Goal: Task Accomplishment & Management: Manage account settings

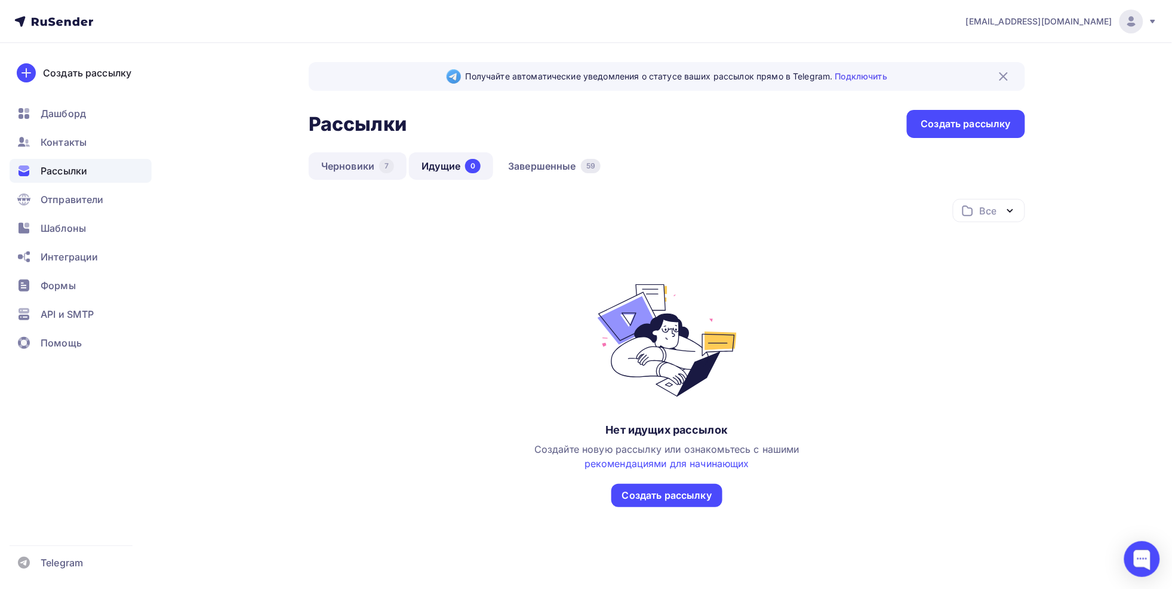
click at [369, 165] on link "Черновики 7" at bounding box center [358, 165] width 98 height 27
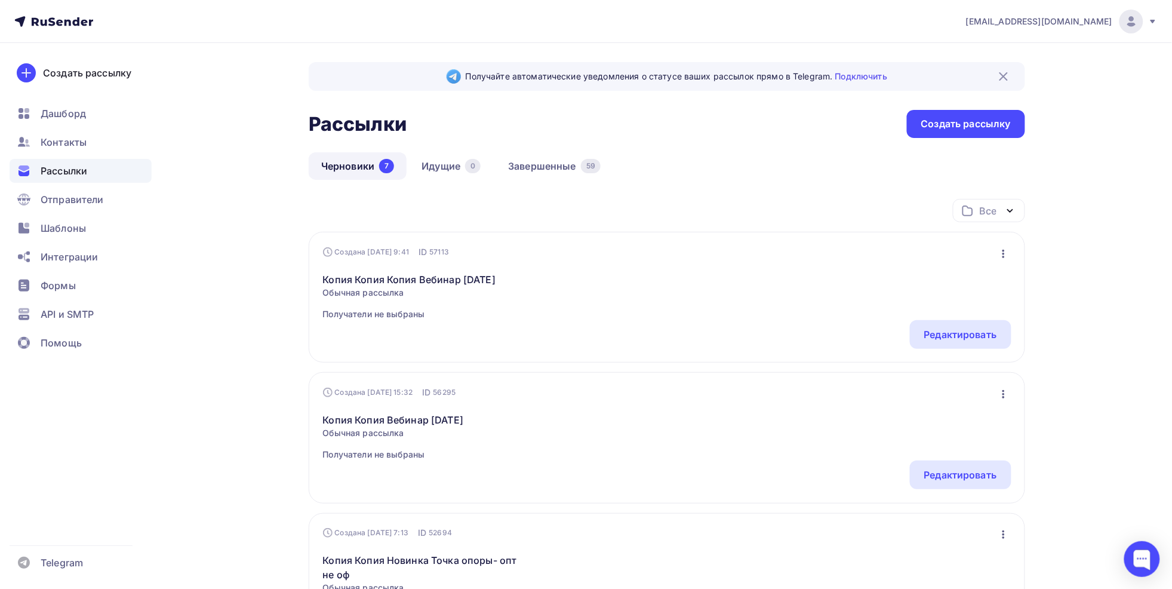
click at [1002, 256] on icon "button" at bounding box center [1004, 254] width 14 height 14
click at [954, 306] on div "Копировать" at bounding box center [952, 309] width 115 height 14
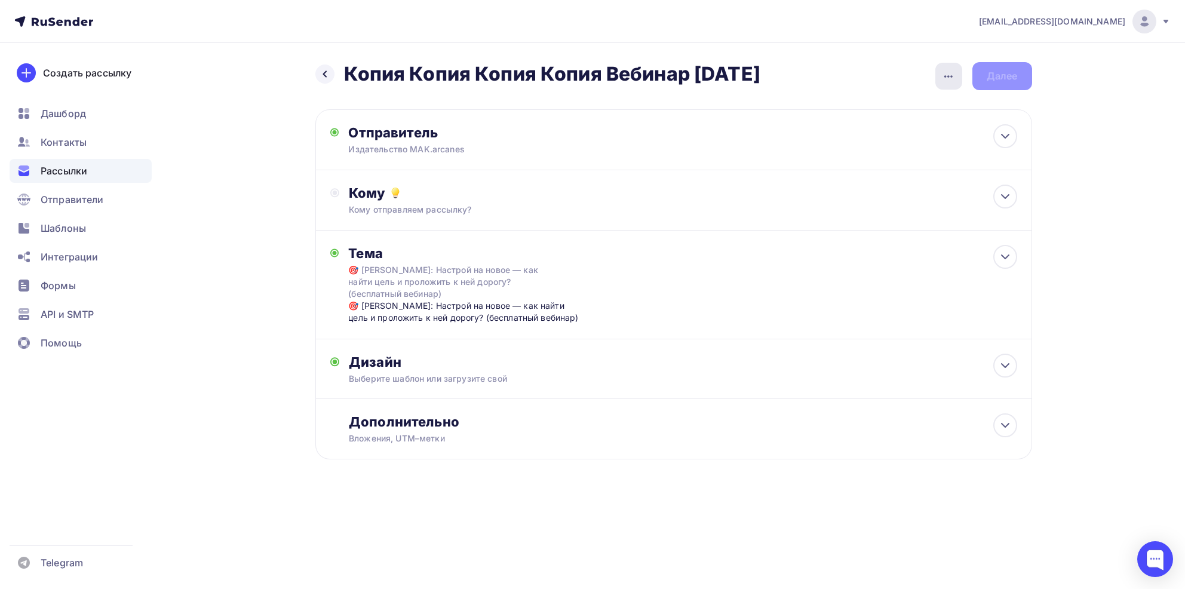
click at [943, 70] on icon "button" at bounding box center [948, 76] width 14 height 14
click at [875, 140] on div "Переименовать рассылку" at bounding box center [886, 137] width 148 height 14
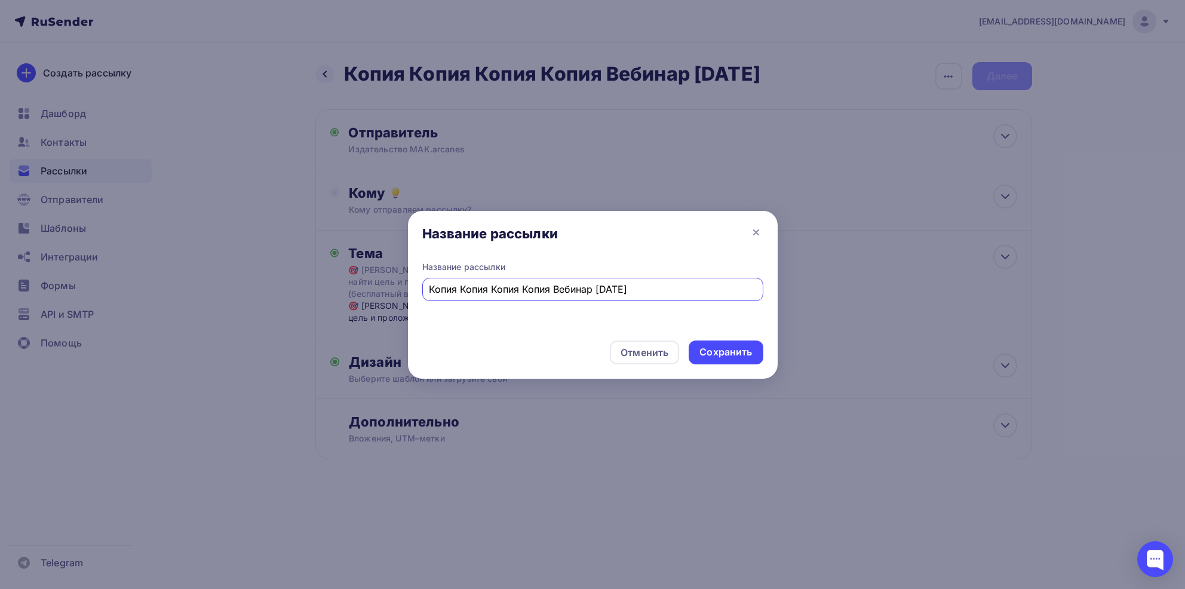
drag, startPoint x: 702, startPoint y: 293, endPoint x: 370, endPoint y: 314, distance: 332.1
click at [370, 314] on div "Название рассылки Название рассылки Копия Копия Копия Копия Вебинар 20 августа …" at bounding box center [592, 294] width 1185 height 589
click at [492, 288] on input "Мероприятие 11 сентября 2025 г" at bounding box center [592, 289] width 327 height 14
type input "Мероприятие от [DATE]"
click at [727, 355] on div "Сохранить" at bounding box center [725, 352] width 53 height 14
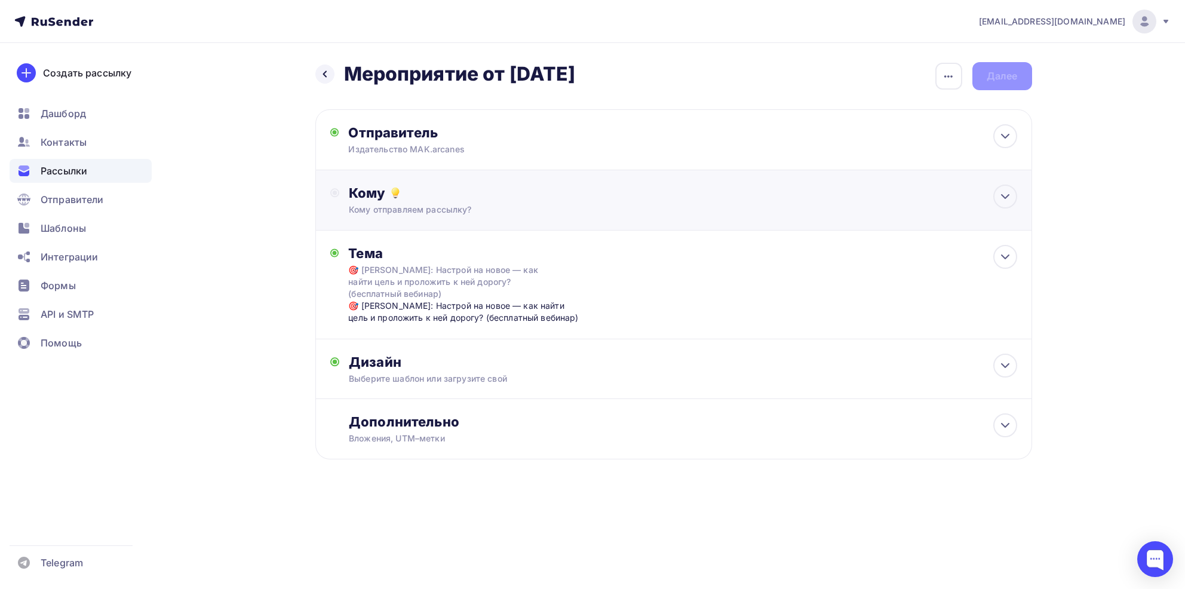
click at [455, 205] on div "Кому отправляем рассылку?" at bounding box center [649, 210] width 601 height 12
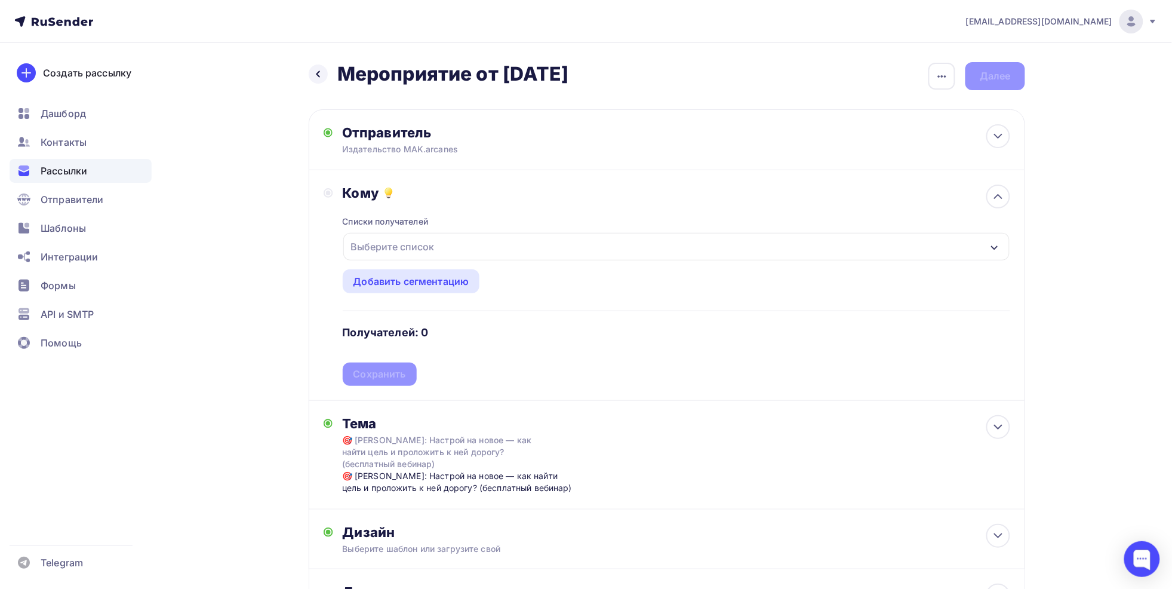
click at [407, 245] on div "Выберите список" at bounding box center [392, 246] width 93 height 21
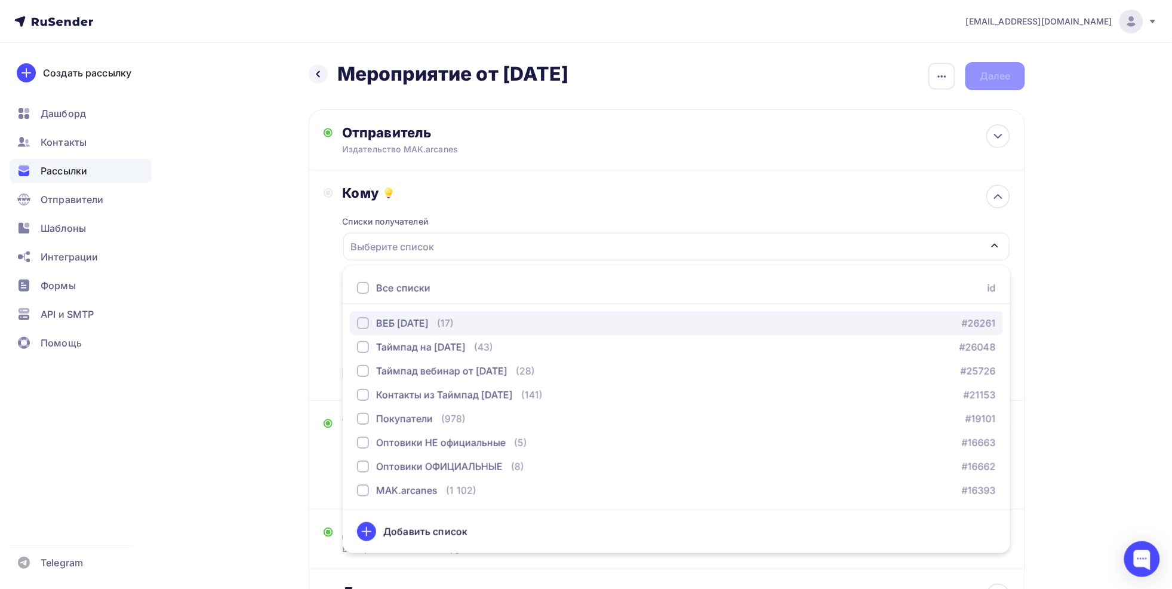
click at [358, 325] on div "button" at bounding box center [363, 323] width 12 height 12
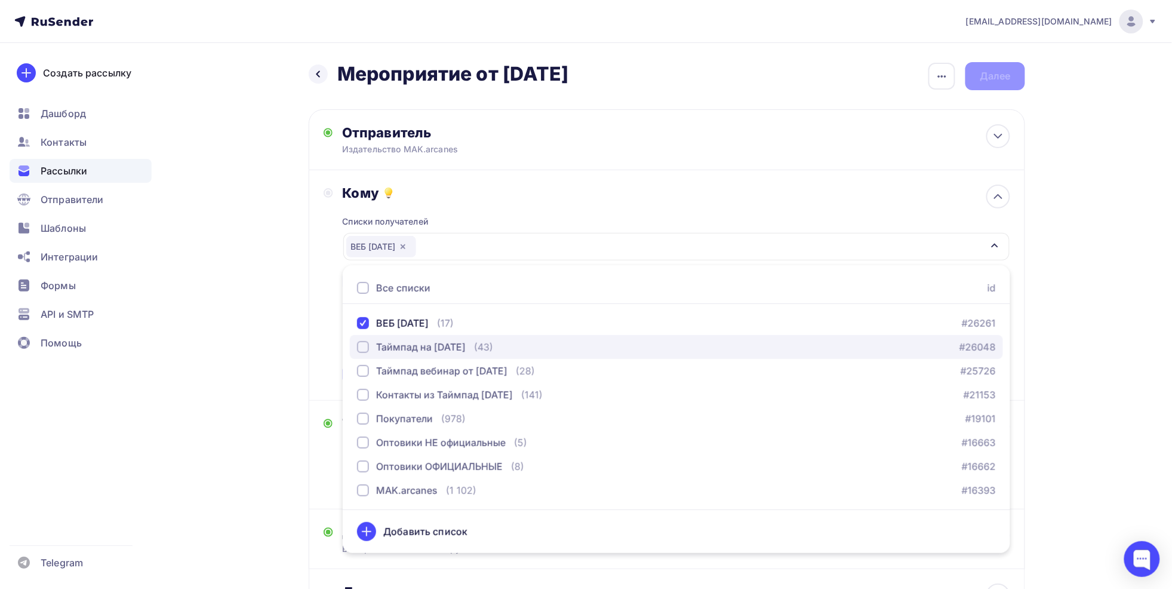
click at [362, 350] on div "button" at bounding box center [363, 347] width 12 height 12
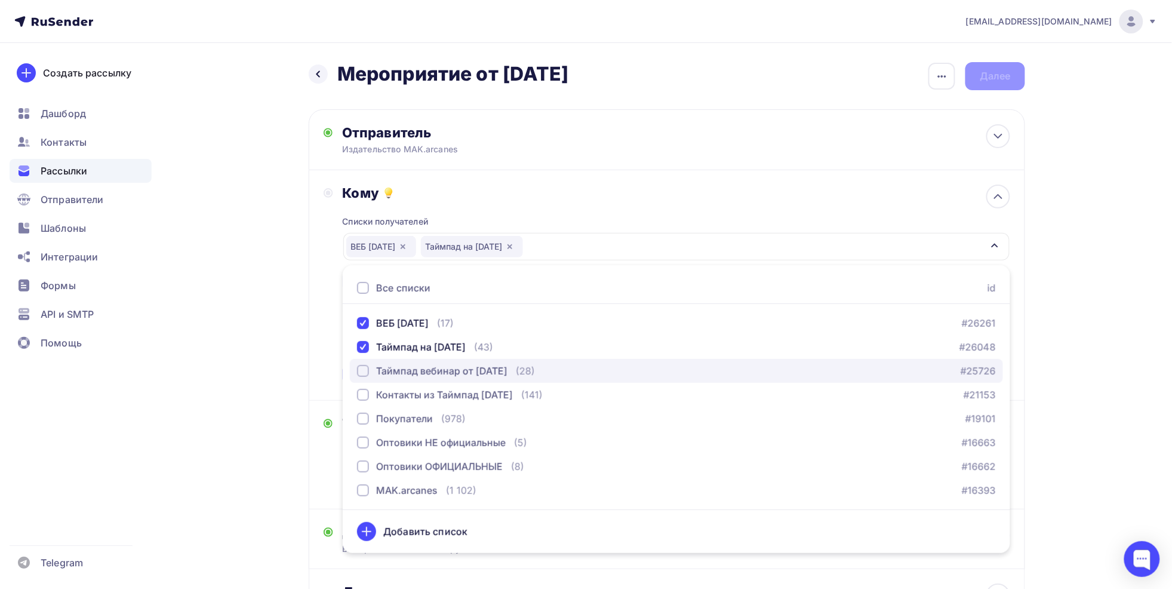
click at [360, 371] on div "button" at bounding box center [363, 371] width 12 height 12
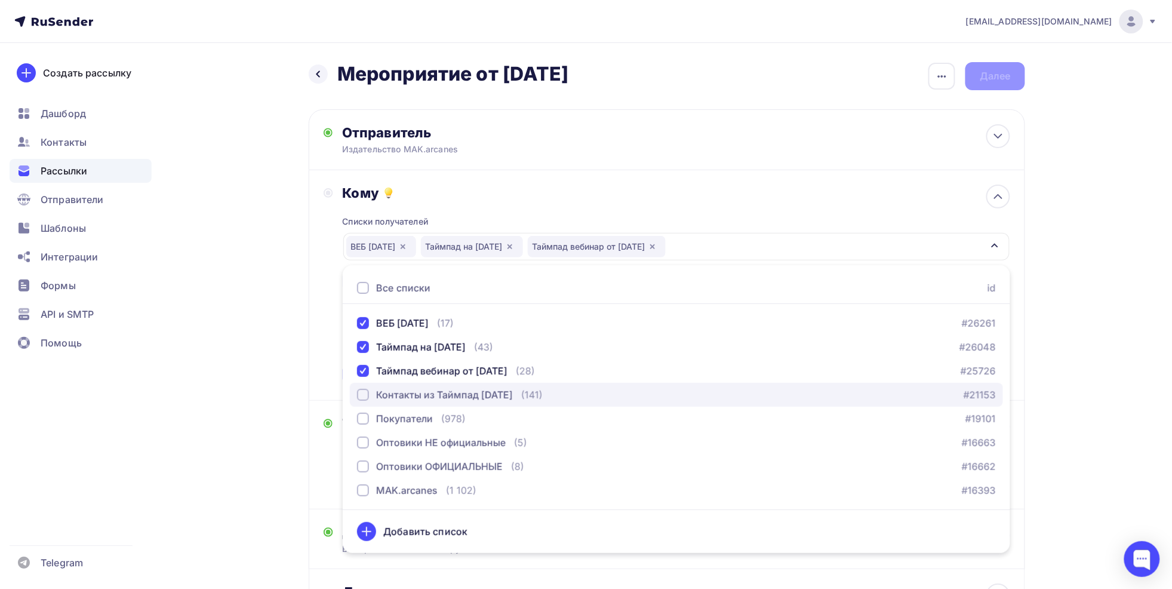
click at [363, 392] on div "button" at bounding box center [363, 395] width 12 height 12
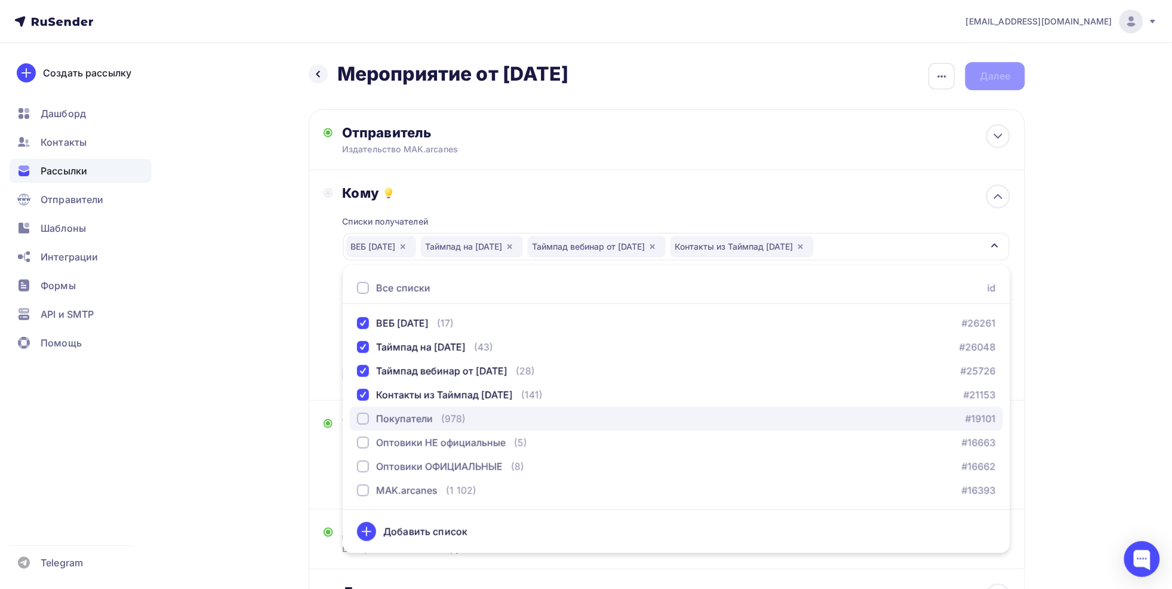
click at [360, 417] on div "button" at bounding box center [363, 419] width 12 height 12
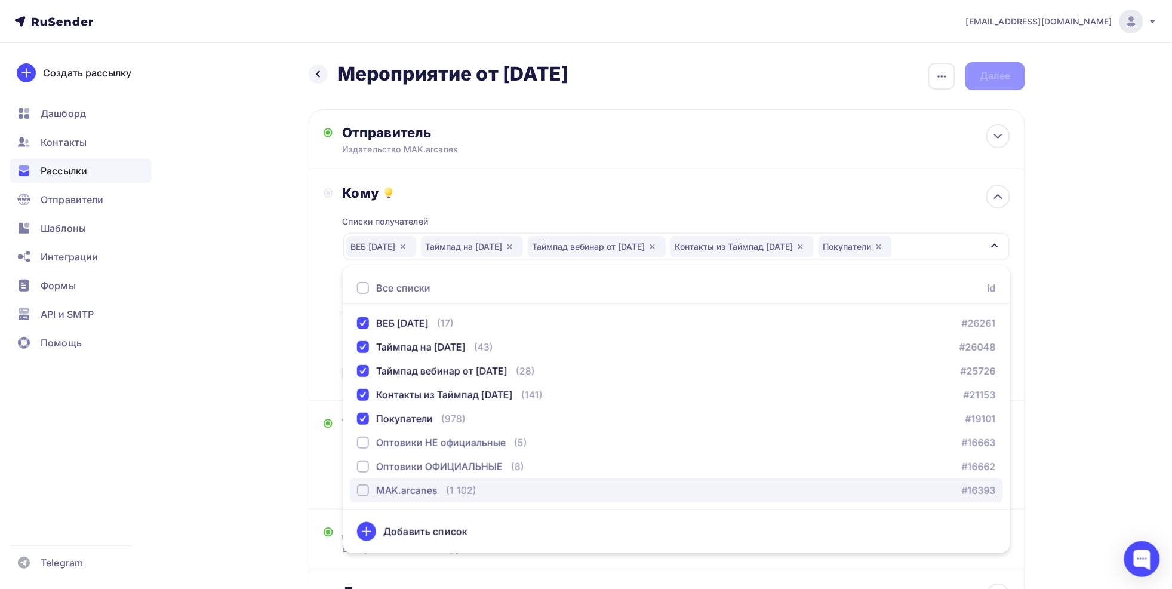
click at [363, 492] on div "button" at bounding box center [363, 490] width 12 height 12
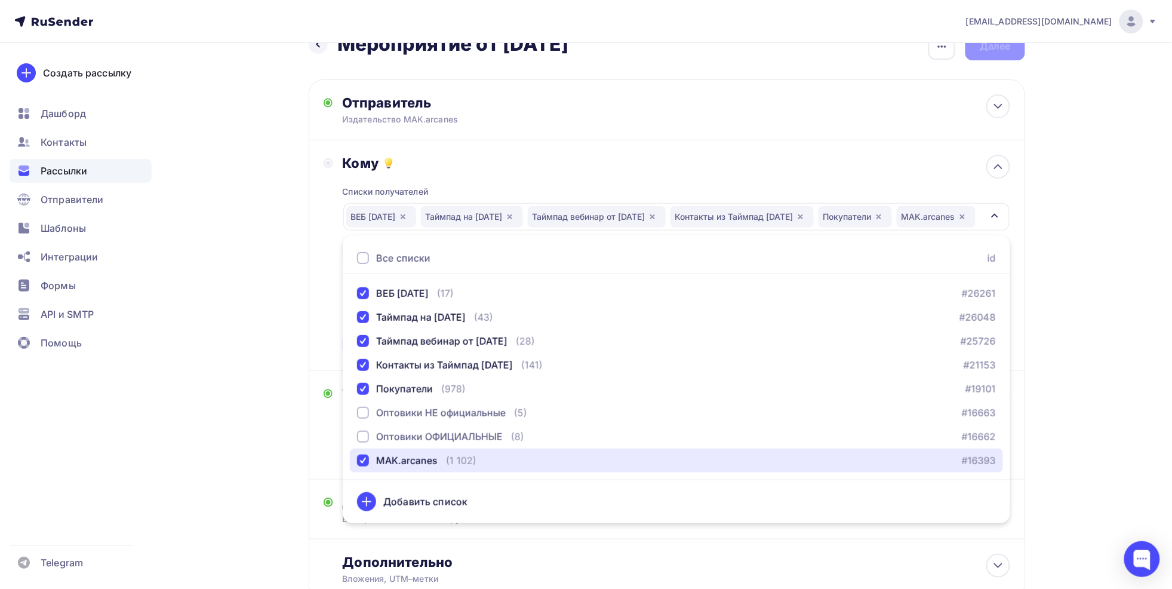
scroll to position [26, 0]
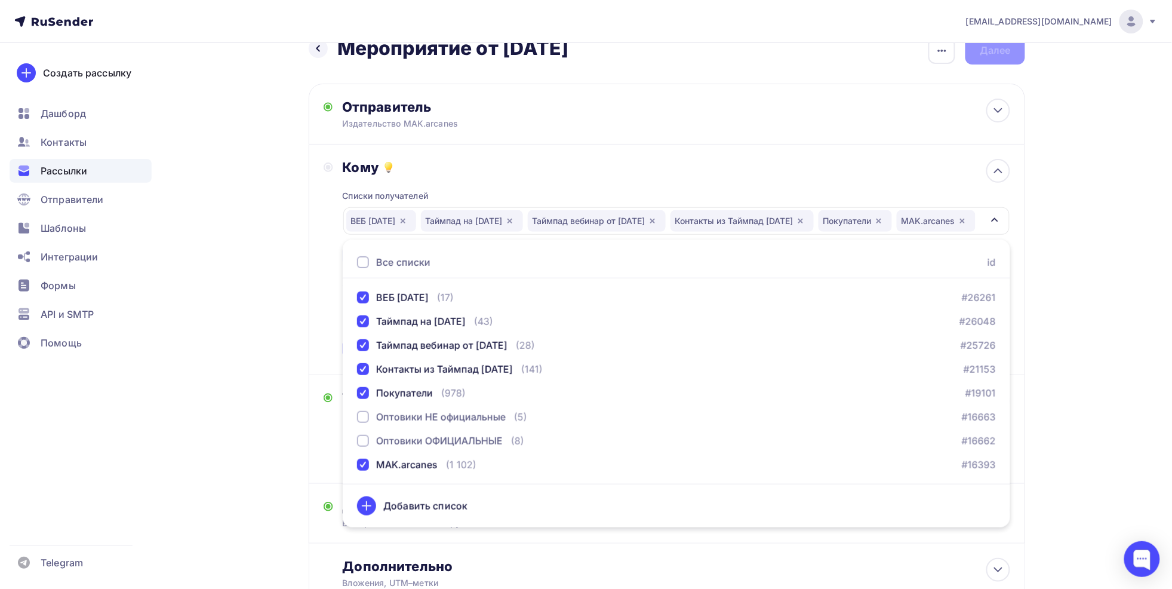
click at [251, 338] on div "Назад Мероприятие от 11 сентября 2025 г Мероприятие от 11 сентября 2025 г Закон…" at bounding box center [586, 349] width 979 height 664
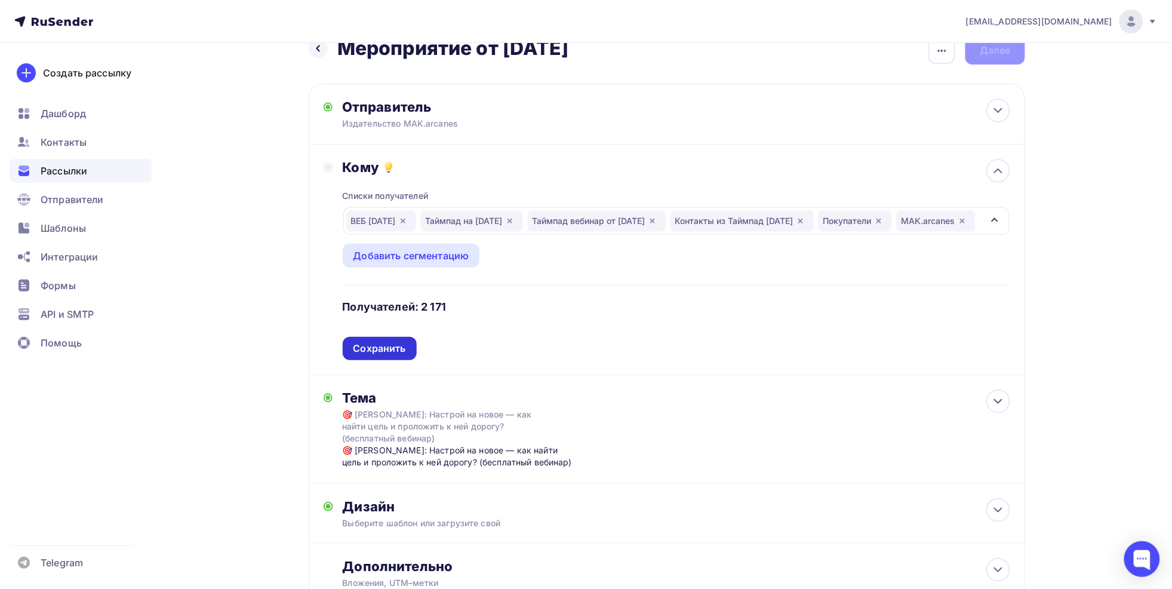
click at [388, 355] on div "Сохранить" at bounding box center [380, 349] width 53 height 14
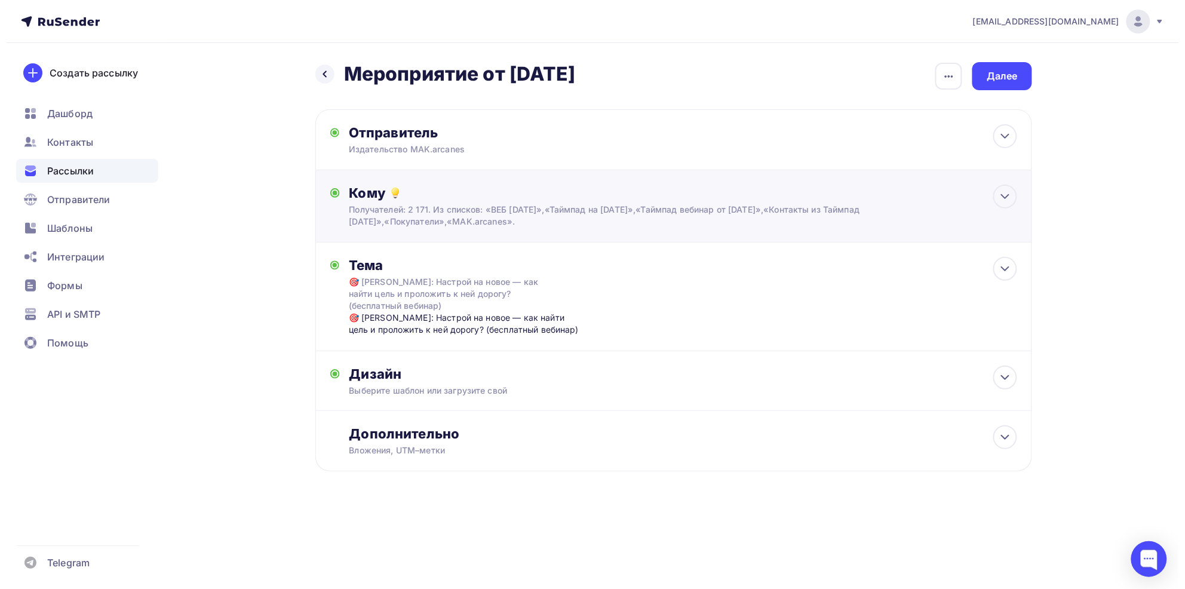
scroll to position [0, 0]
drag, startPoint x: 1083, startPoint y: 379, endPoint x: 918, endPoint y: 260, distance: 203.2
click at [1083, 379] on div "info-mak@arcanes.ru Аккаунт Тарифы Выйти Создать рассылку Дашборд Контакты Расс…" at bounding box center [592, 274] width 1185 height 548
click at [497, 312] on div "🎯 МАК: Настрой на новое — как найти цель и проложить к ней дорогу? (бесплатный …" at bounding box center [466, 324] width 236 height 24
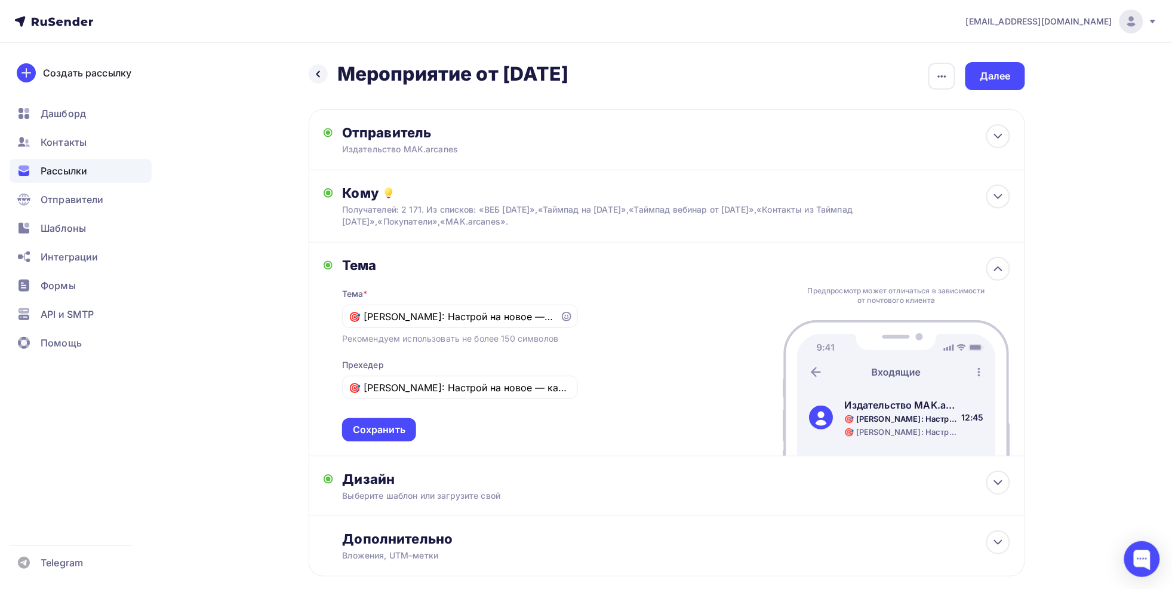
drag, startPoint x: 1137, startPoint y: 263, endPoint x: 718, endPoint y: 279, distance: 419.0
click at [1126, 263] on div "info-mak@arcanes.ru Аккаунт Тарифы Выйти Создать рассылку Дашборд Контакты Расс…" at bounding box center [586, 326] width 1172 height 653
drag, startPoint x: 354, startPoint y: 312, endPoint x: 619, endPoint y: 316, distance: 264.6
click at [619, 316] on div "Тема Тема * 🎯 МАК: Настрой на новое — как найти цель и проложить к ней дорогу? …" at bounding box center [667, 349] width 717 height 214
paste input "PSI.ai + МАК: как эксперту сократить работу и усилить бренд"
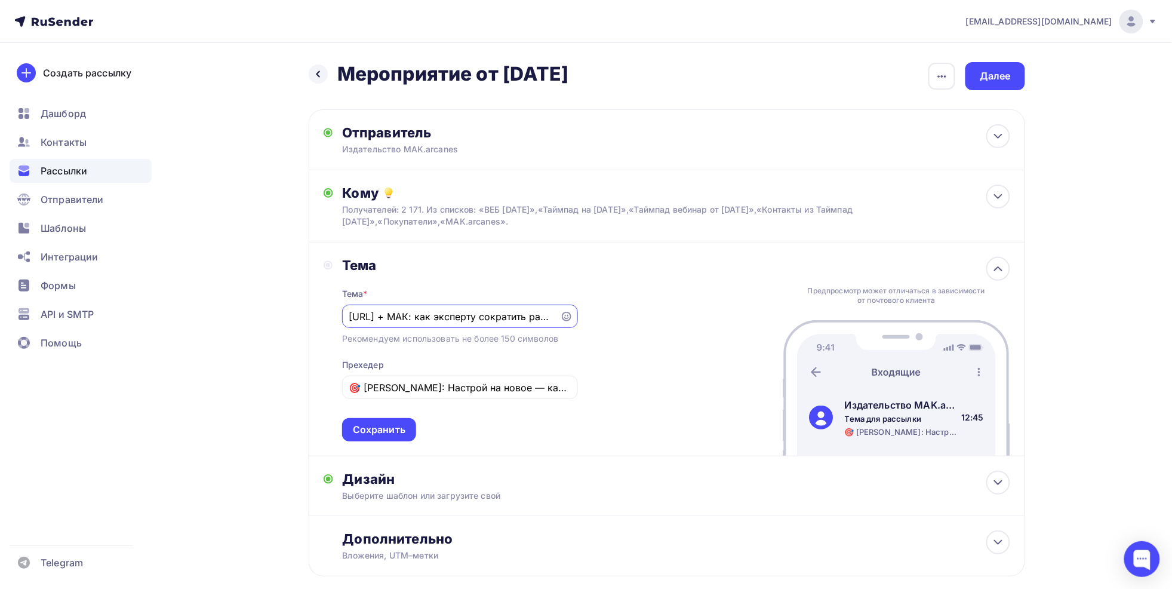
scroll to position [0, 87]
type input "PSI.ai + МАК: как эксперту сократить работу и усилить бренд"
drag, startPoint x: 363, startPoint y: 390, endPoint x: 650, endPoint y: 394, distance: 286.7
click at [650, 394] on div "Тема Тема * PSI.ai + МАК: как эксперту сократить работу и усилить бренд Рекомен…" at bounding box center [667, 349] width 717 height 214
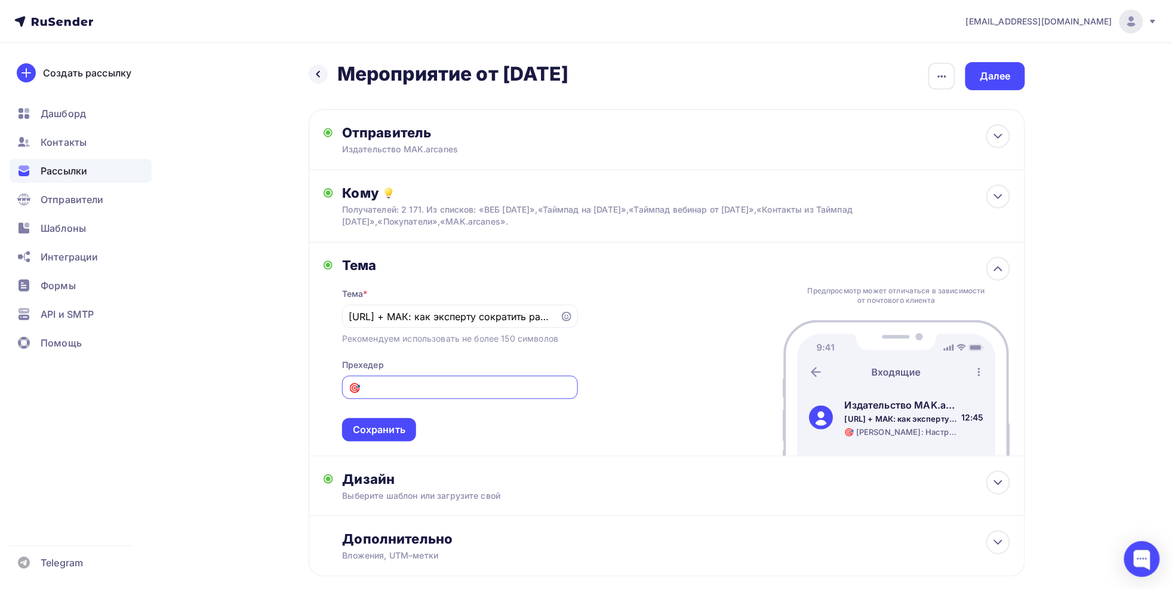
scroll to position [0, 0]
paste input "PSI.ai + МАК: как эксперту сократить работу и усилить бренд"
type input "🎯PSI.ai + МАК: как эксперту сократить работу и усилить бренд"
click at [454, 411] on div "Тема * PSI.ai + МАК: как эксперту сократить работу и усилить бренд Рекомендуем …" at bounding box center [460, 358] width 236 height 168
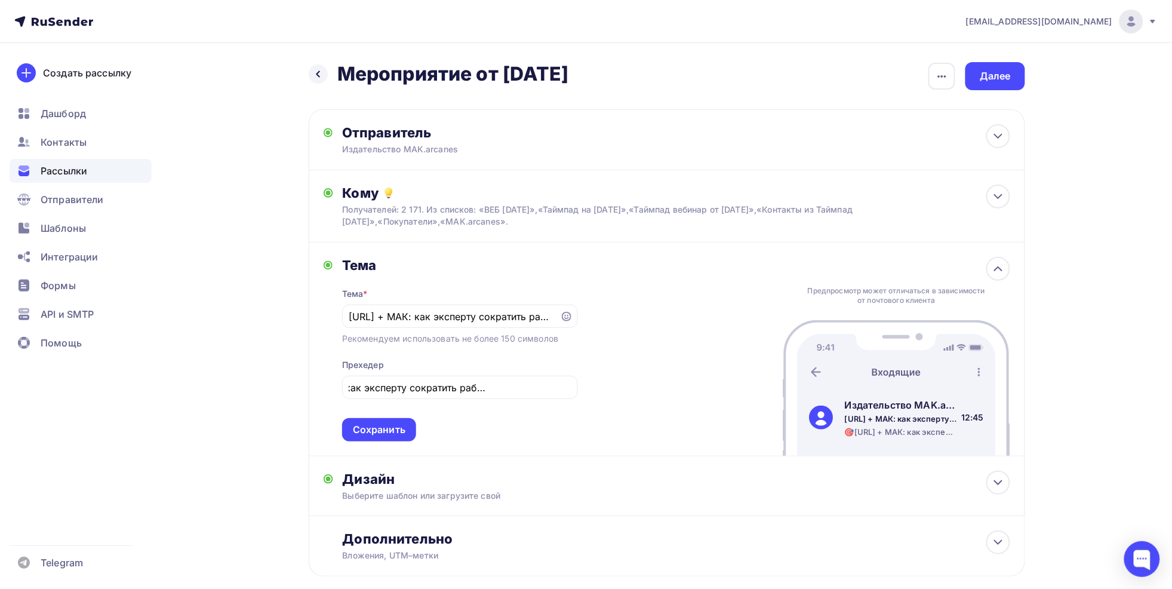
scroll to position [0, 0]
drag, startPoint x: 359, startPoint y: 386, endPoint x: 346, endPoint y: 389, distance: 13.5
click at [346, 389] on div "🎯PSI.ai + МАК: как эксперту сократить работу и усилить бренд" at bounding box center [460, 387] width 236 height 23
click at [348, 317] on div "PSI.ai + МАК: как эксперту сократить работу и усилить бренд" at bounding box center [460, 316] width 236 height 23
click at [350, 312] on input "PSI.ai + МАК: как эксперту сократить работу и усилить бренд" at bounding box center [451, 316] width 204 height 14
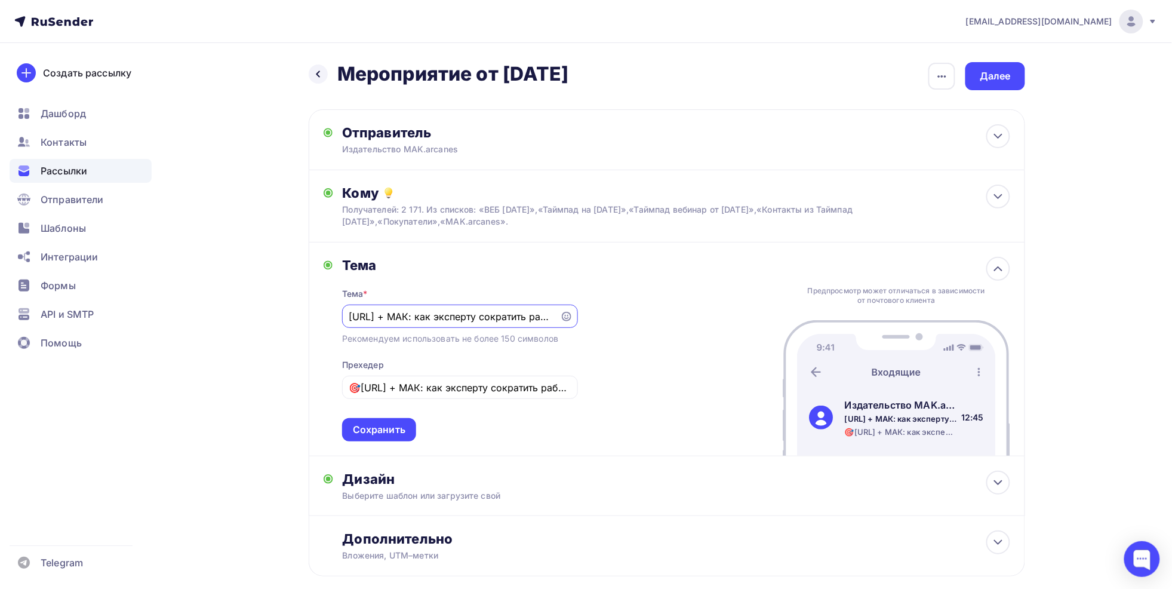
paste input "🎯"
type input "🎯PSI.ai + МАК: как эксперту сократить работу и усилить бренд"
click at [387, 435] on div "Сохранить" at bounding box center [379, 430] width 53 height 14
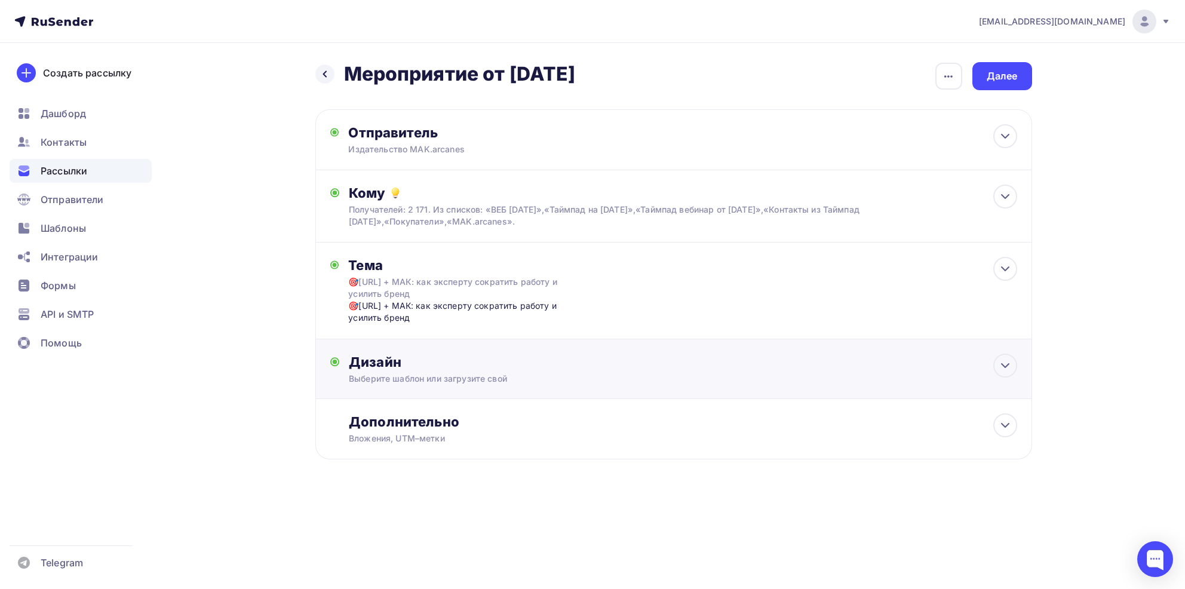
drag, startPoint x: 457, startPoint y: 367, endPoint x: 781, endPoint y: 381, distance: 324.0
click at [459, 368] on div "Дизайн" at bounding box center [683, 362] width 668 height 17
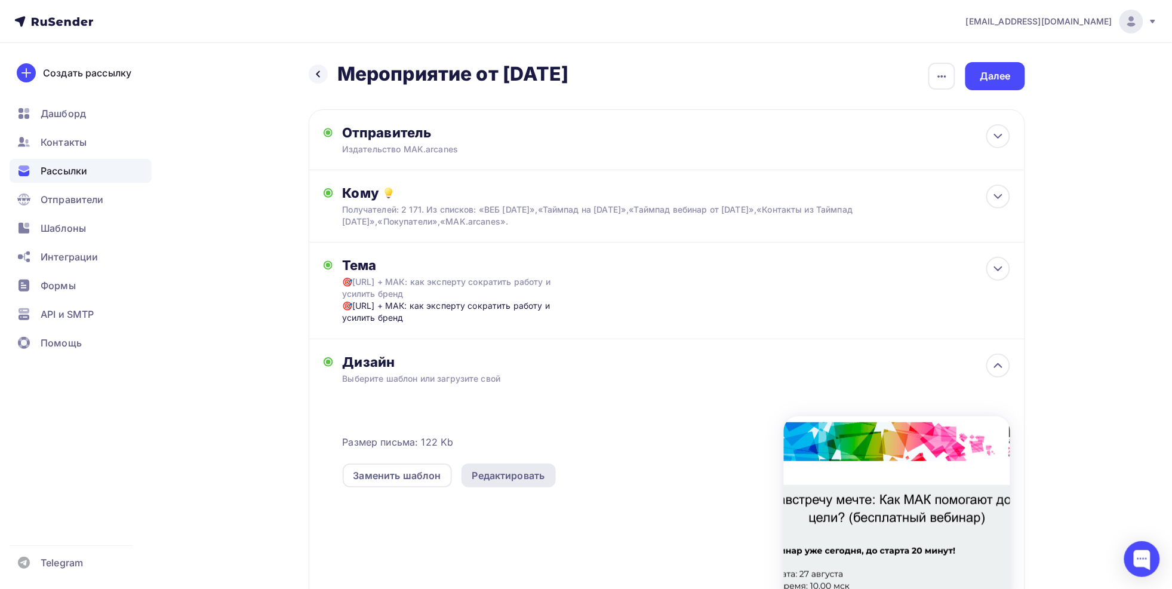
click at [497, 472] on div "Редактировать" at bounding box center [508, 475] width 73 height 14
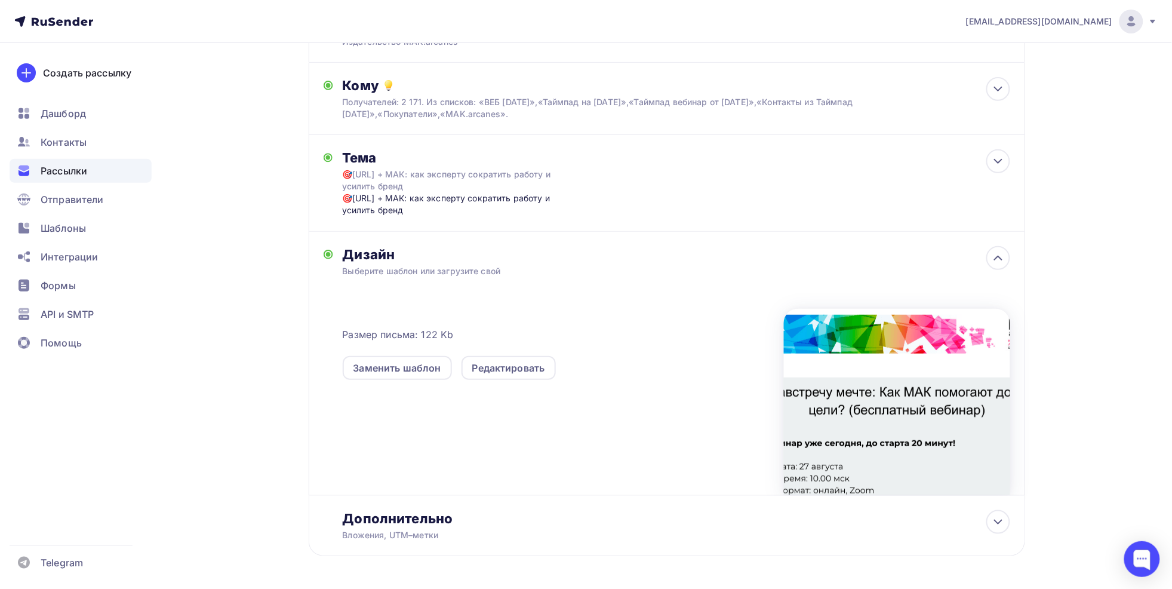
scroll to position [151, 0]
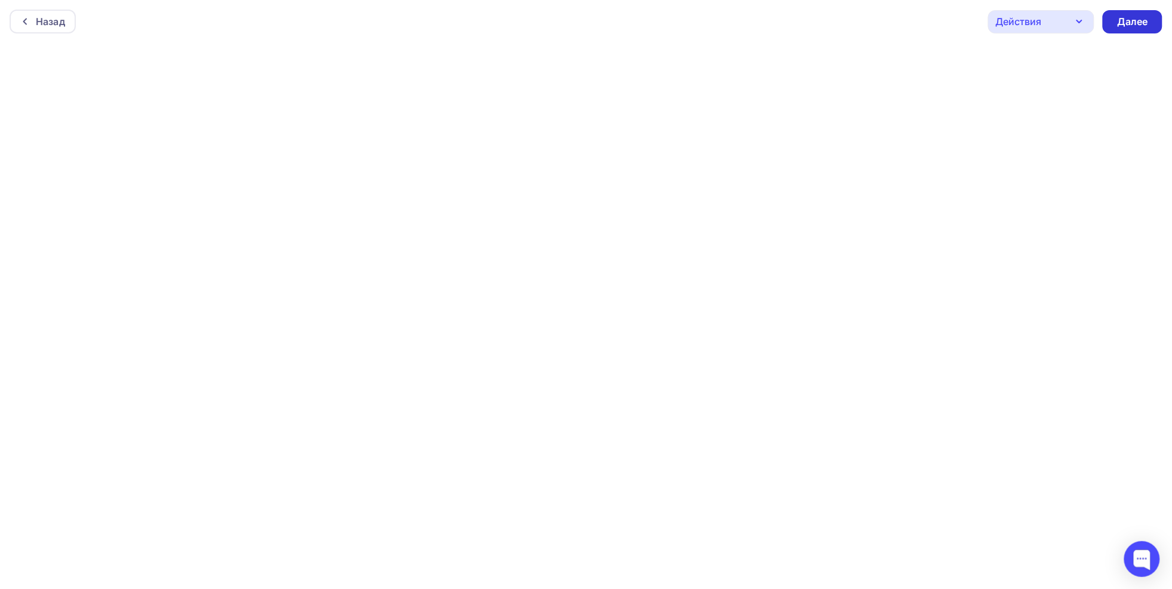
click at [1139, 21] on div "Далее" at bounding box center [1132, 22] width 31 height 14
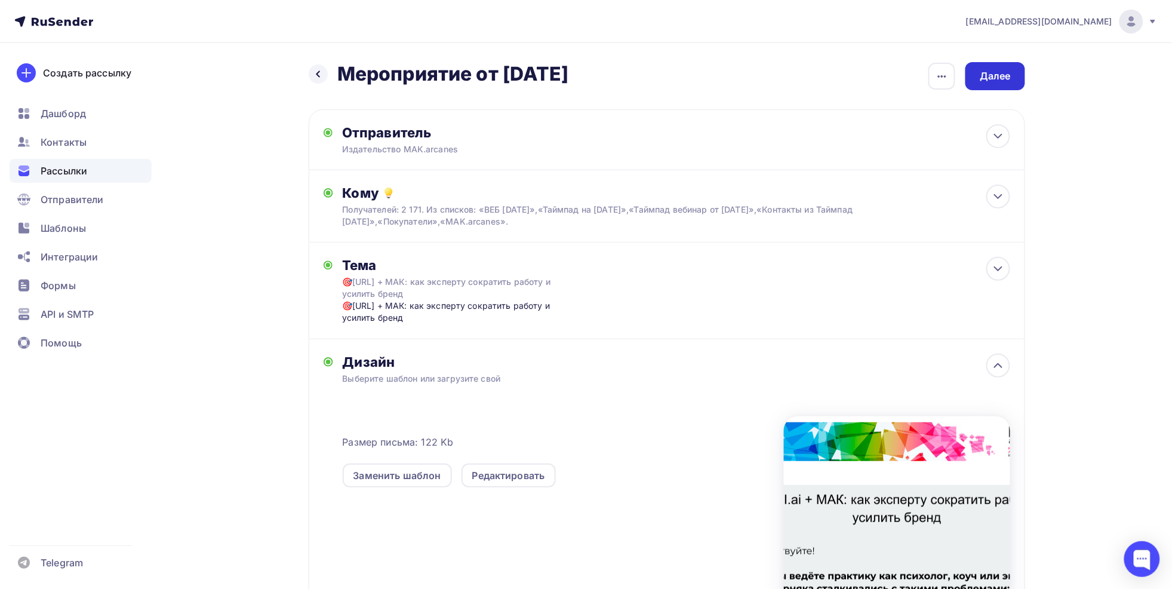
click at [999, 73] on div "Далее" at bounding box center [995, 76] width 31 height 14
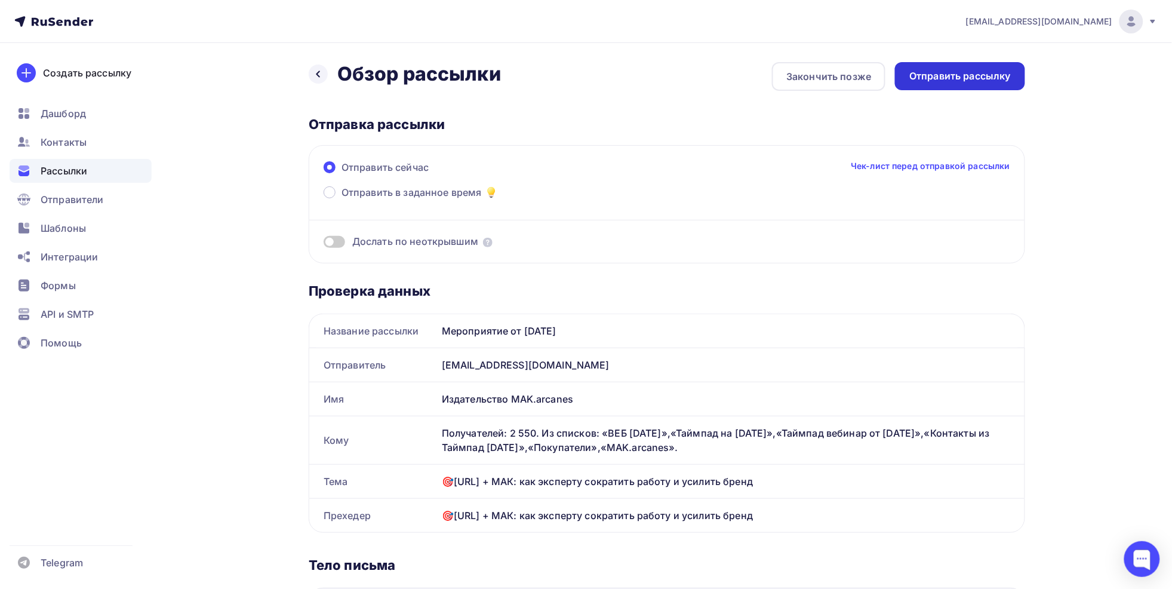
click at [971, 75] on div "Отправить рассылку" at bounding box center [961, 76] width 102 height 14
